Goal: Transaction & Acquisition: Purchase product/service

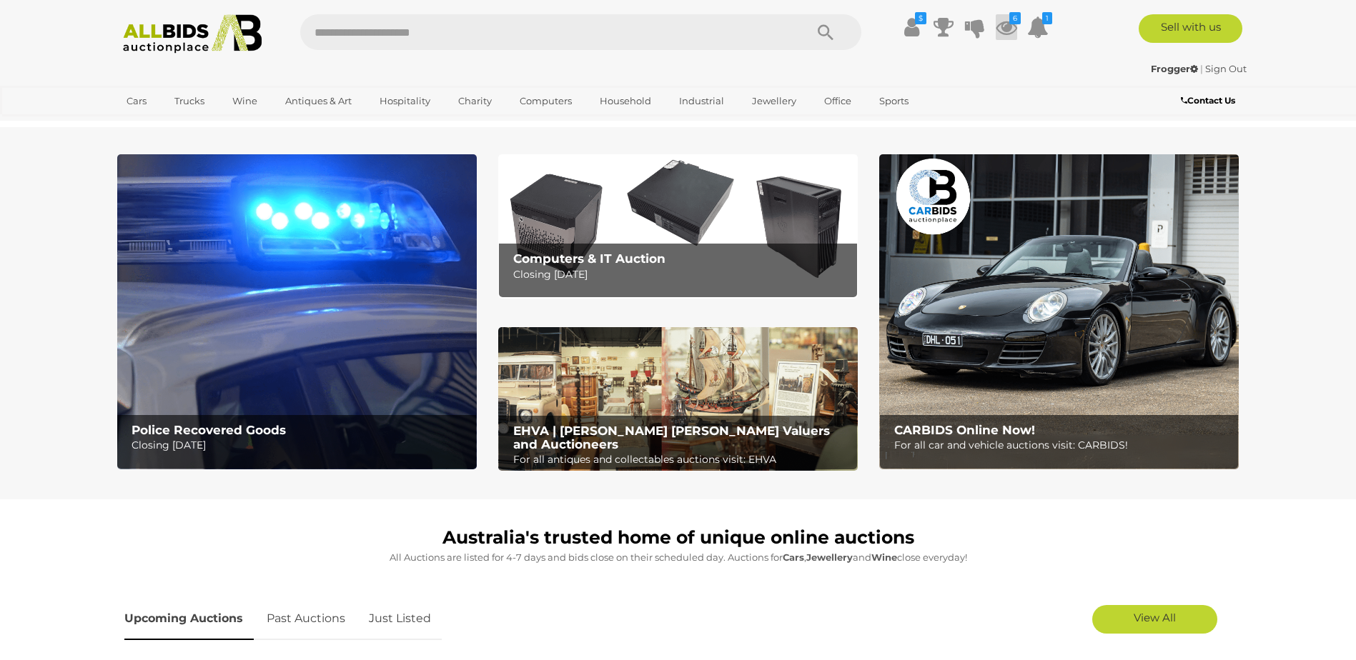
click at [1012, 21] on icon "6" at bounding box center [1014, 18] width 11 height 12
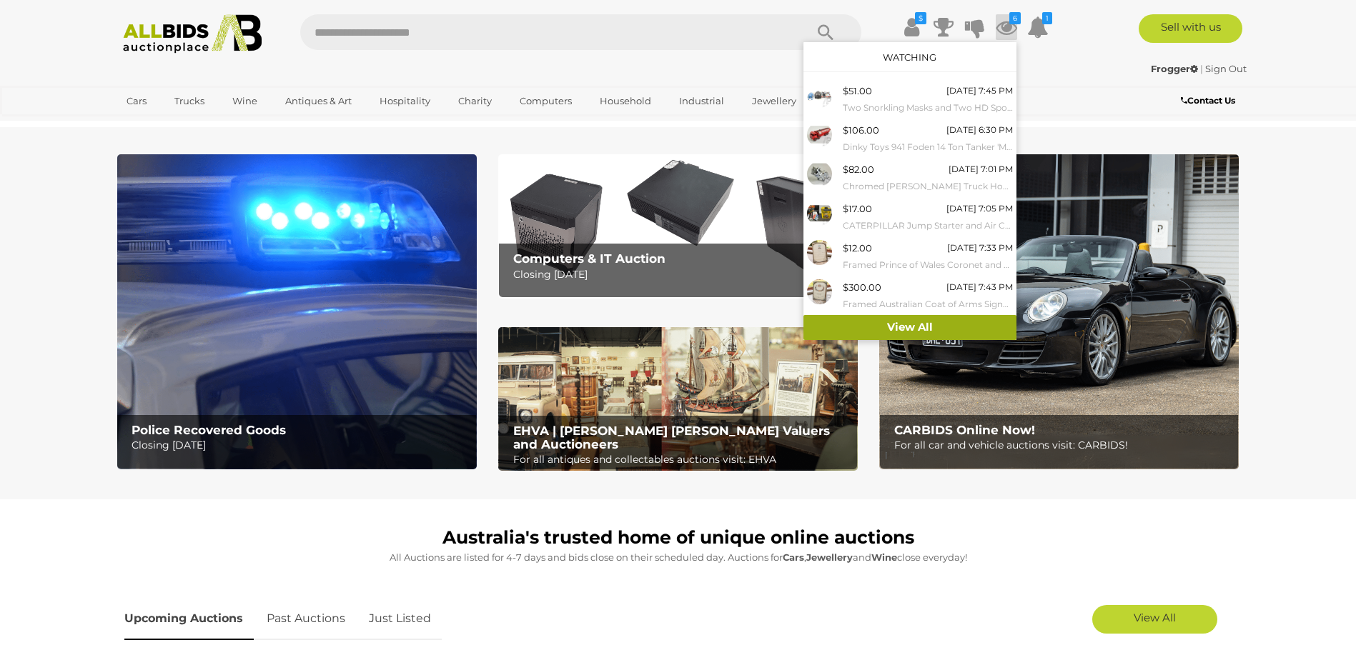
click at [925, 326] on link "View All" at bounding box center [909, 327] width 213 height 25
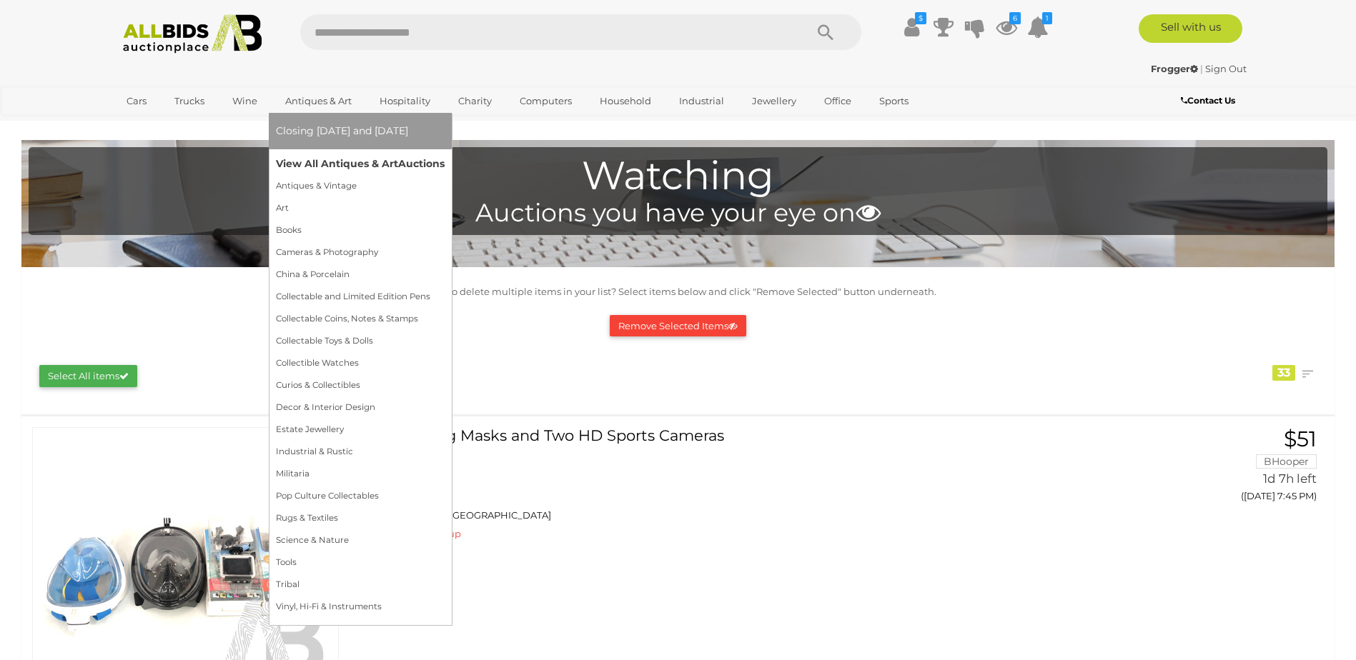
click at [330, 172] on link "View All Antiques & Art Auctions" at bounding box center [360, 164] width 169 height 22
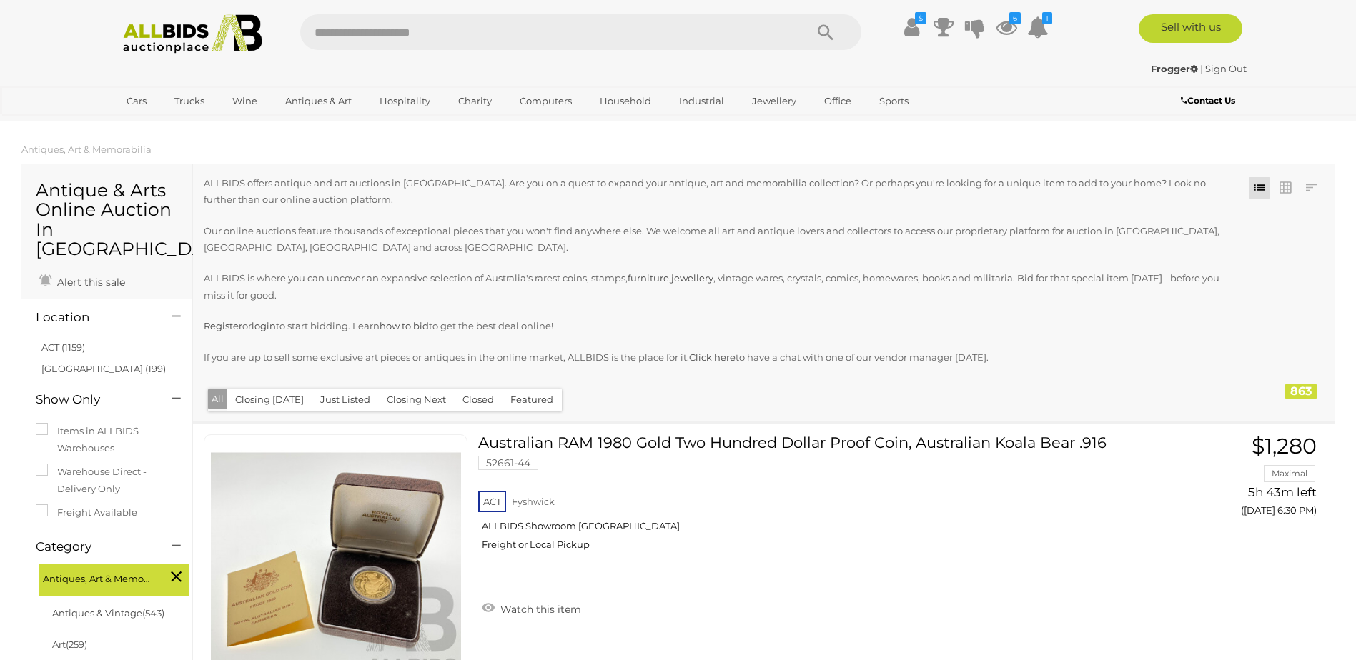
click at [337, 399] on button "Just Listed" at bounding box center [345, 400] width 67 height 22
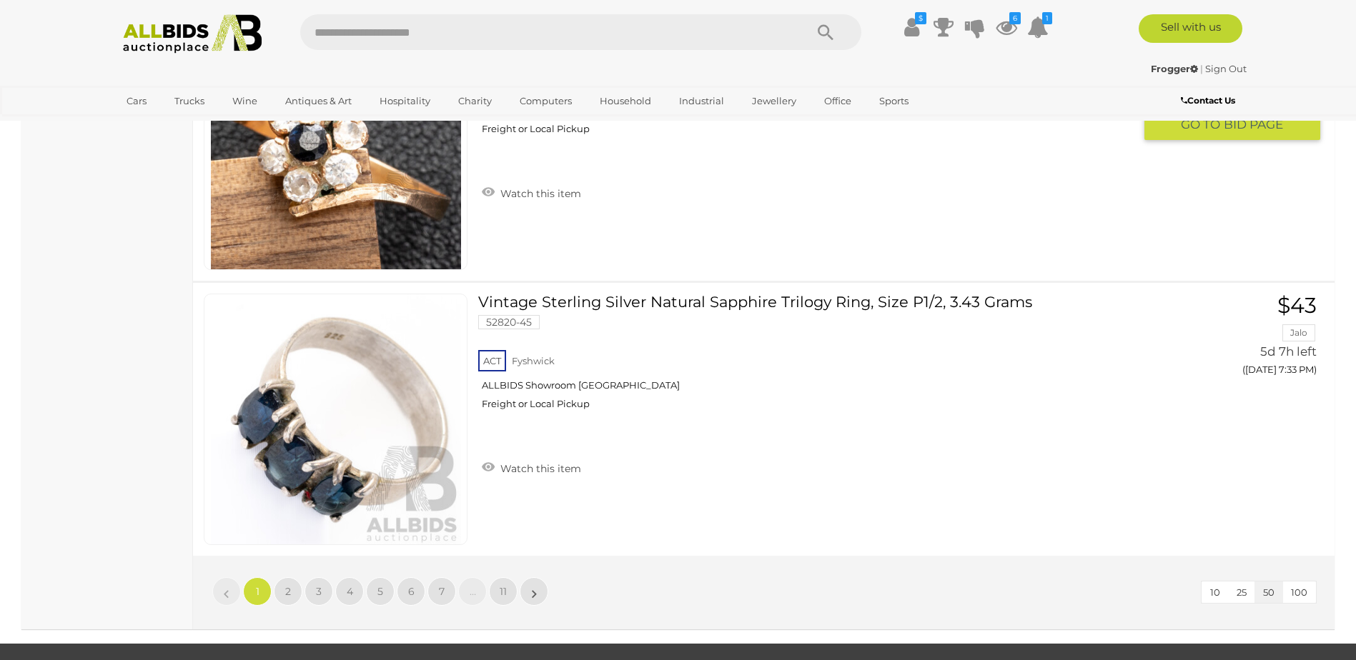
scroll to position [13920, 0]
